Goal: Information Seeking & Learning: Learn about a topic

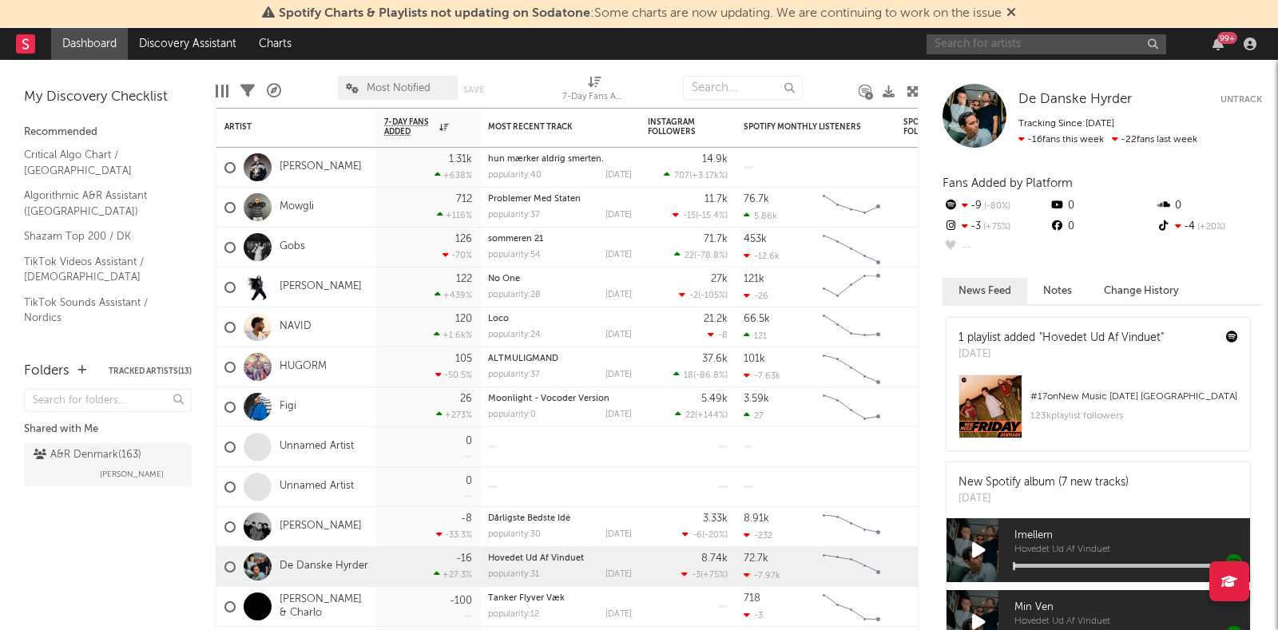
click at [1042, 46] on input "text" at bounding box center [1047, 44] width 240 height 20
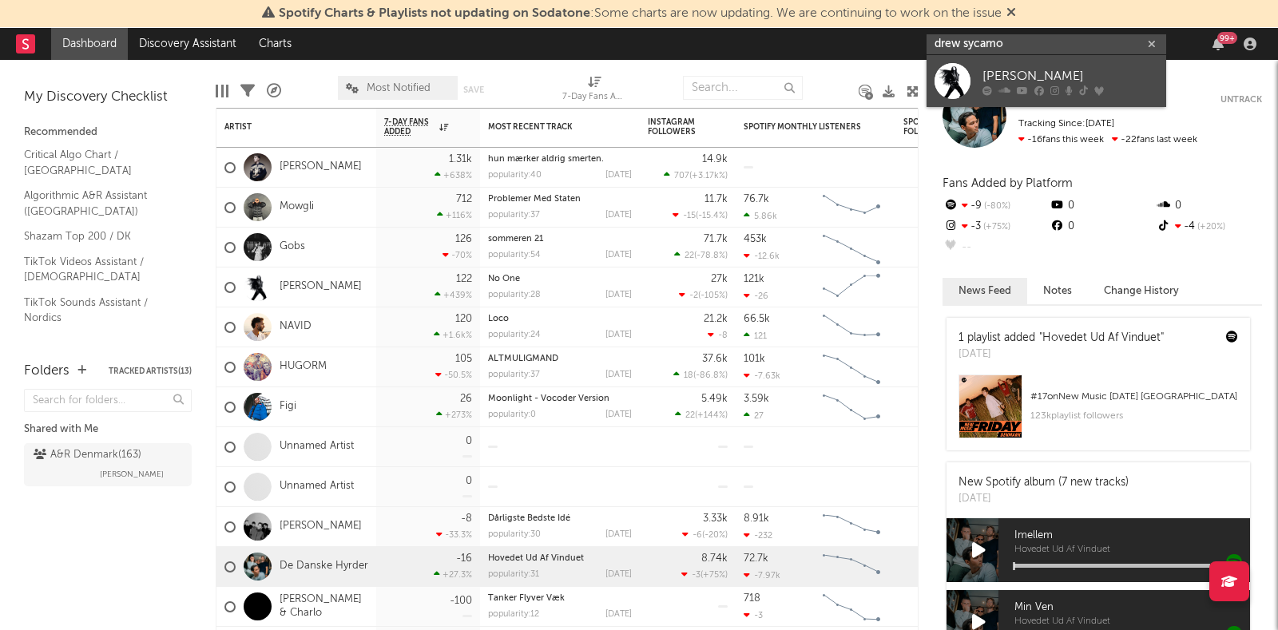
type input "drew sycamo"
click at [986, 73] on div "[PERSON_NAME]" at bounding box center [1070, 75] width 176 height 19
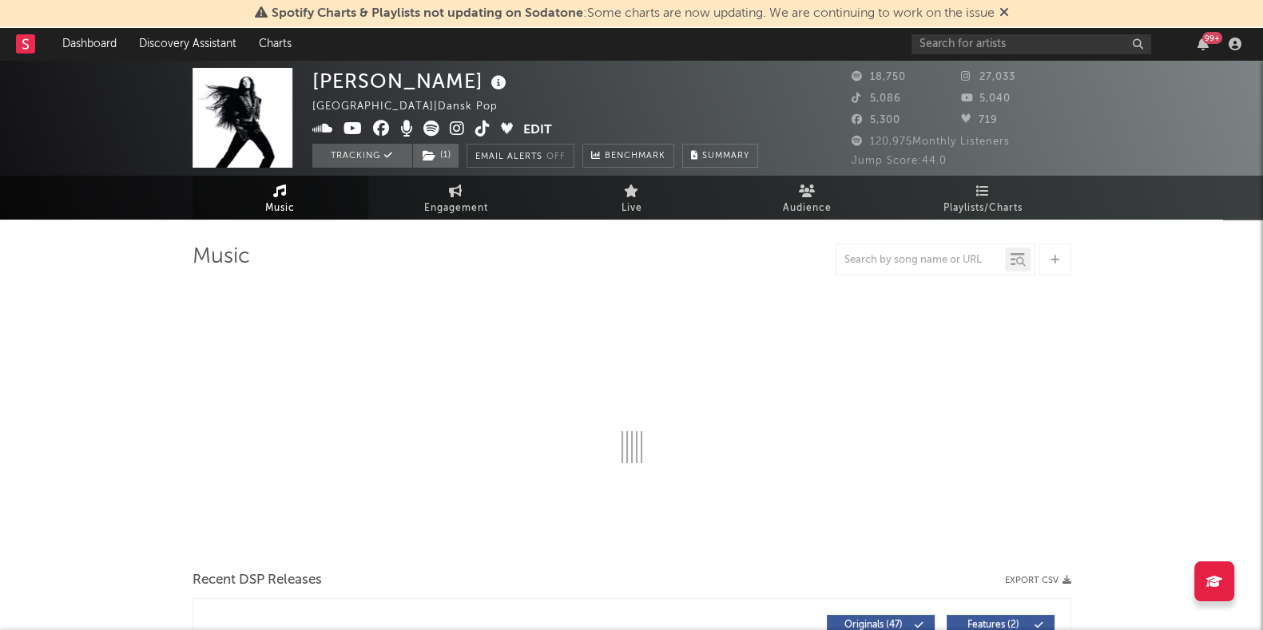
select select "6m"
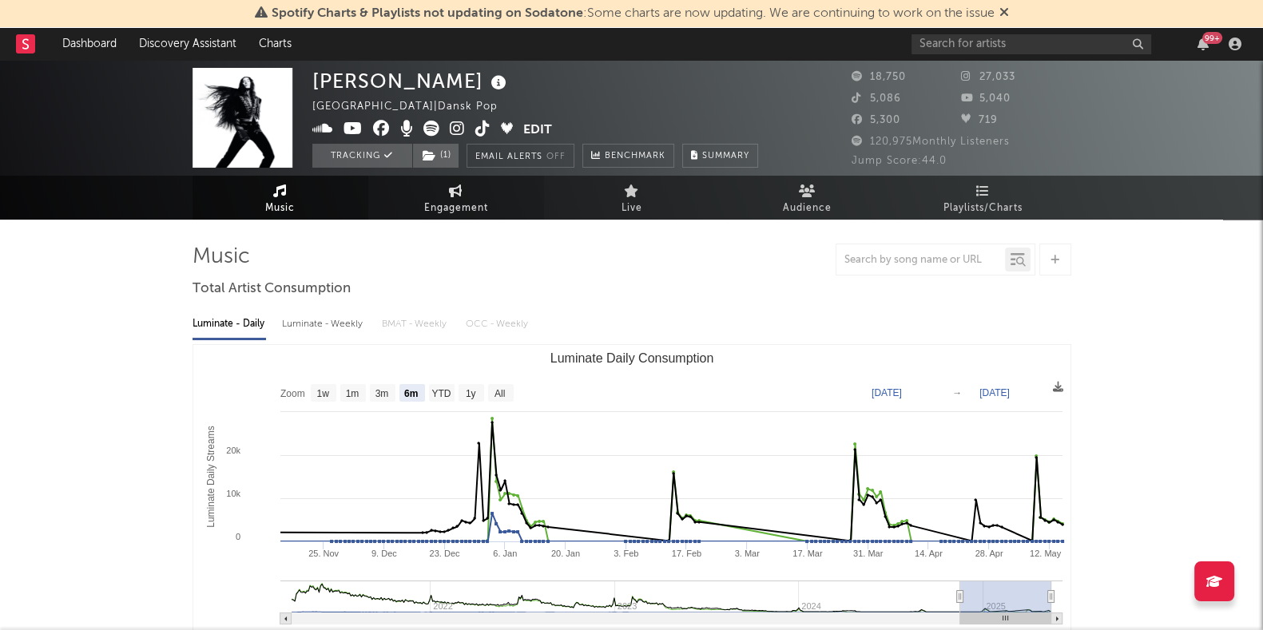
click at [457, 185] on icon at bounding box center [456, 191] width 14 height 13
select select "1w"
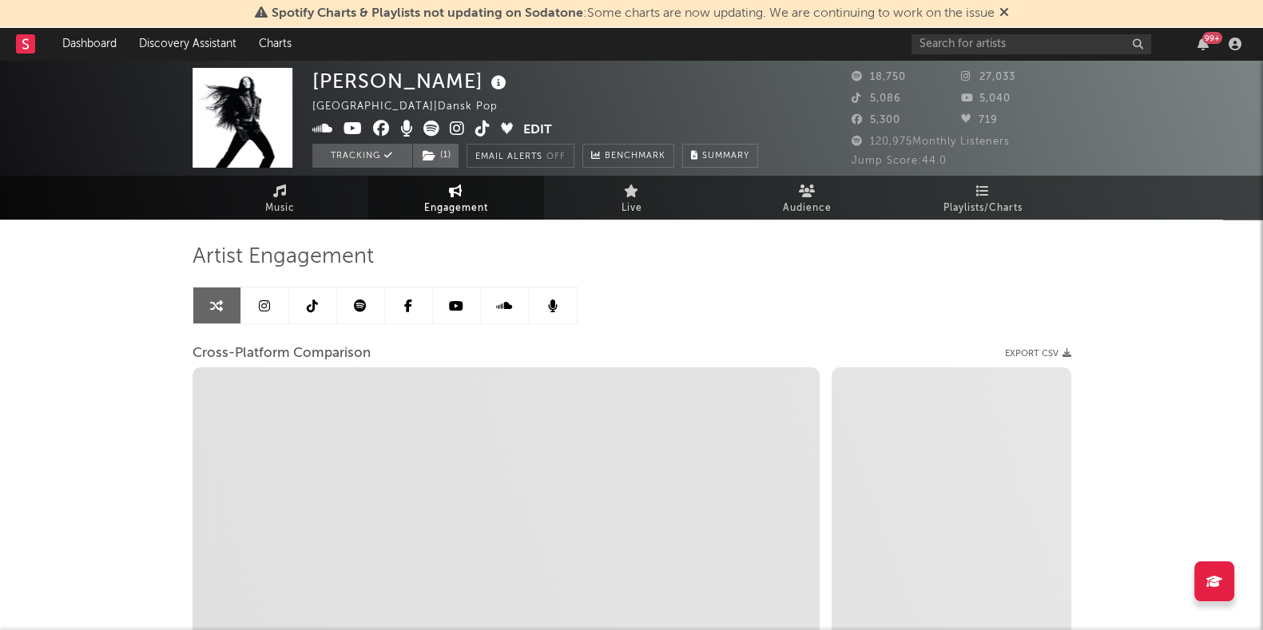
select select "1m"
